Goal: Transaction & Acquisition: Purchase product/service

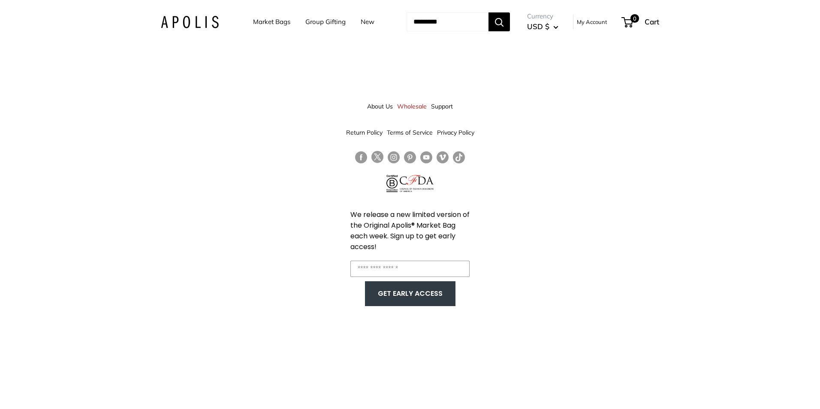
click at [265, 24] on link "Market Bags" at bounding box center [271, 22] width 37 height 12
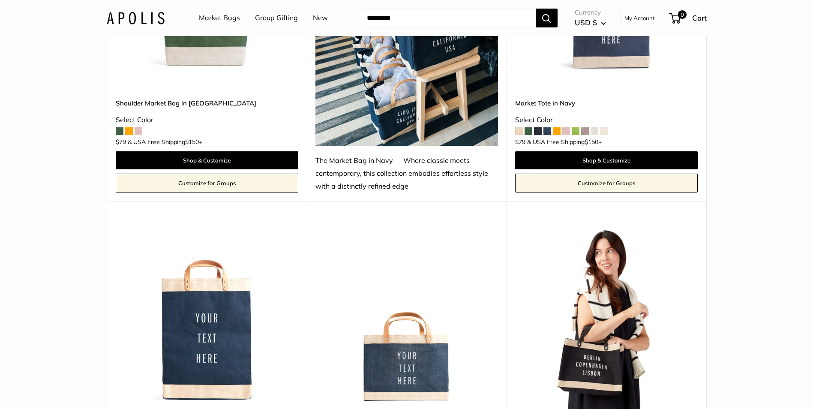
scroll to position [3172, 0]
